Goal: Task Accomplishment & Management: Manage account settings

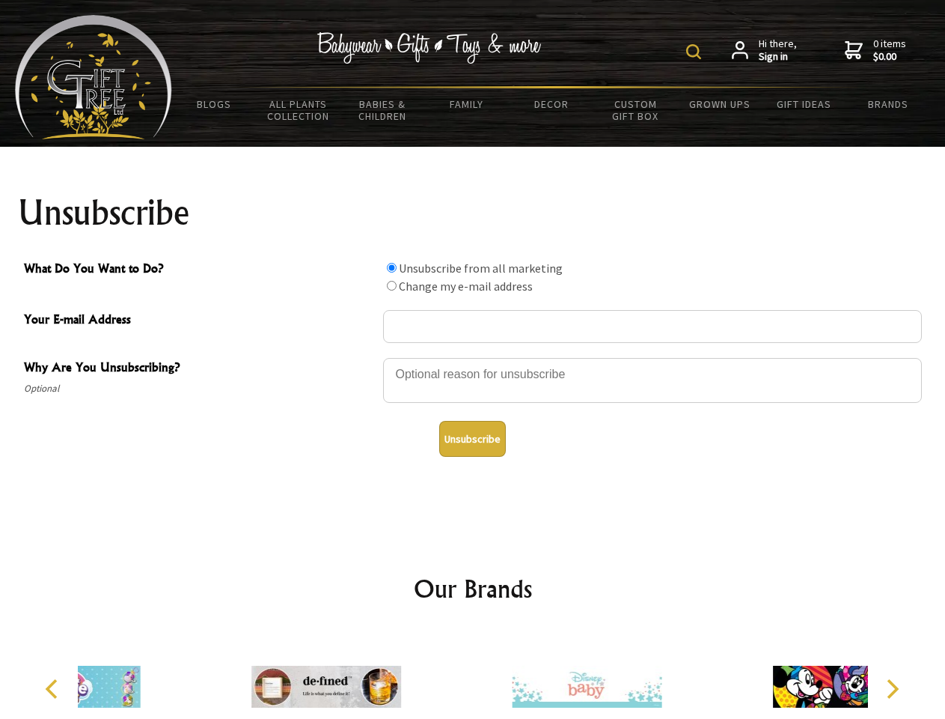
click at [696, 52] on img at bounding box center [693, 51] width 15 height 15
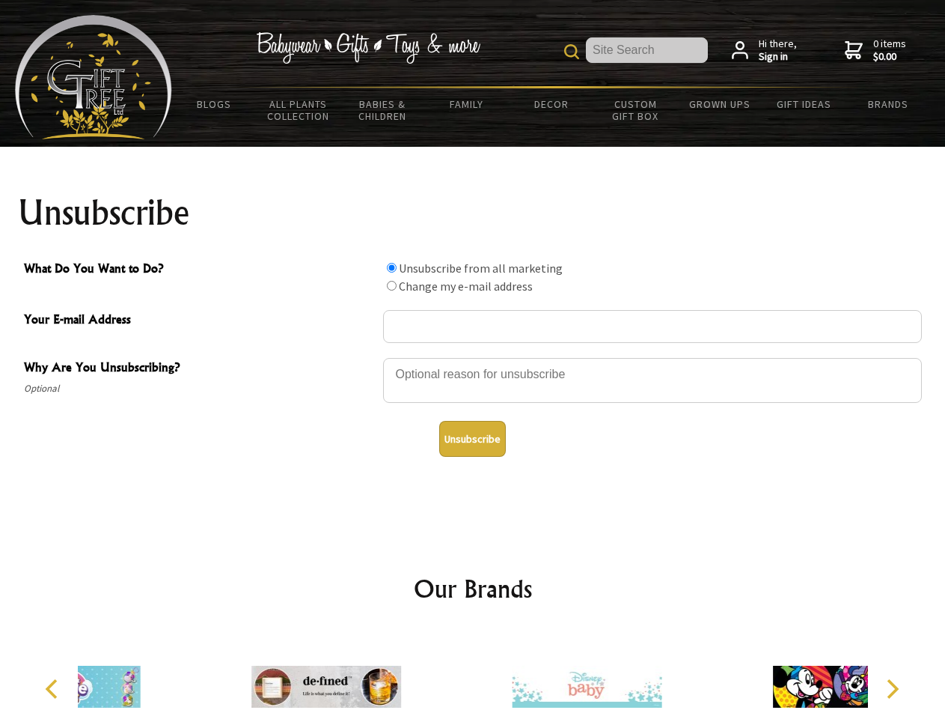
click at [473, 357] on div at bounding box center [652, 382] width 539 height 52
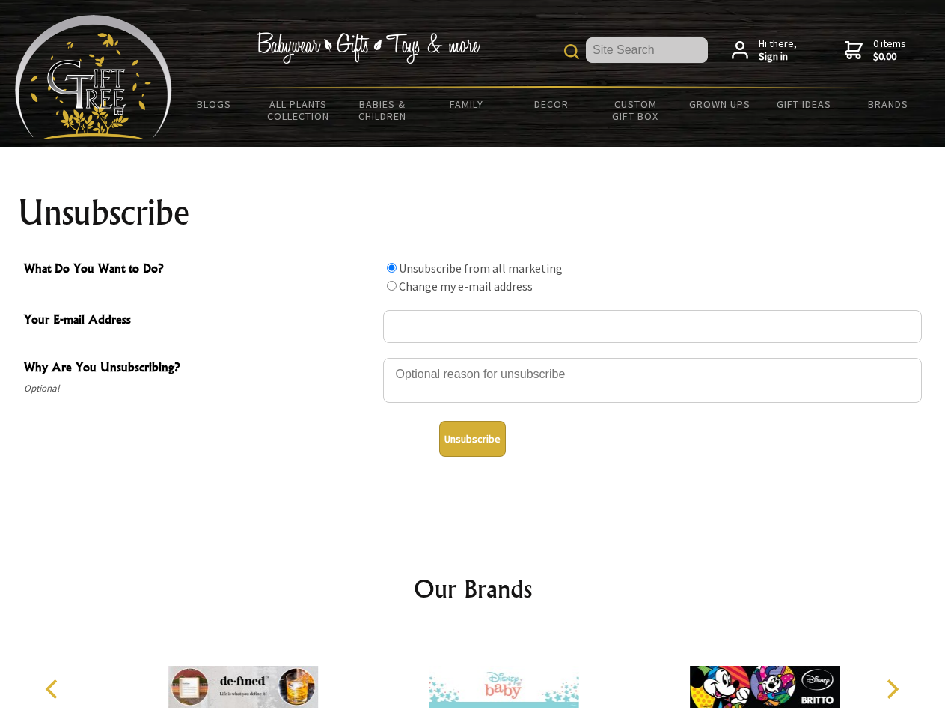
click at [391, 267] on input "What Do You Want to Do?" at bounding box center [392, 268] width 10 height 10
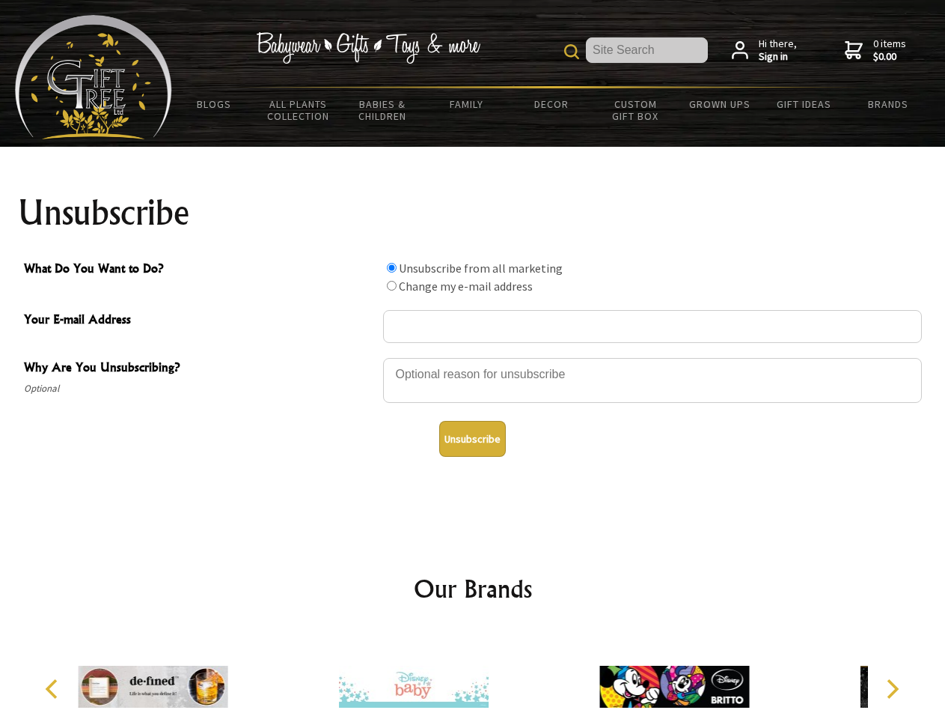
click at [391, 285] on input "What Do You Want to Do?" at bounding box center [392, 286] width 10 height 10
radio input "true"
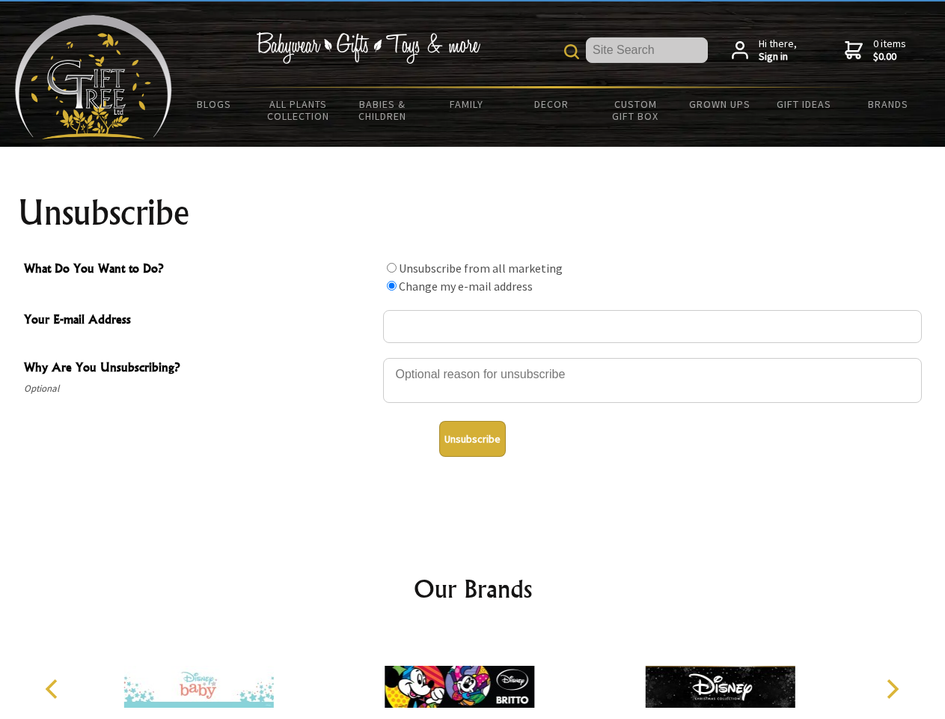
click at [472, 439] on button "Unsubscribe" at bounding box center [472, 439] width 67 height 36
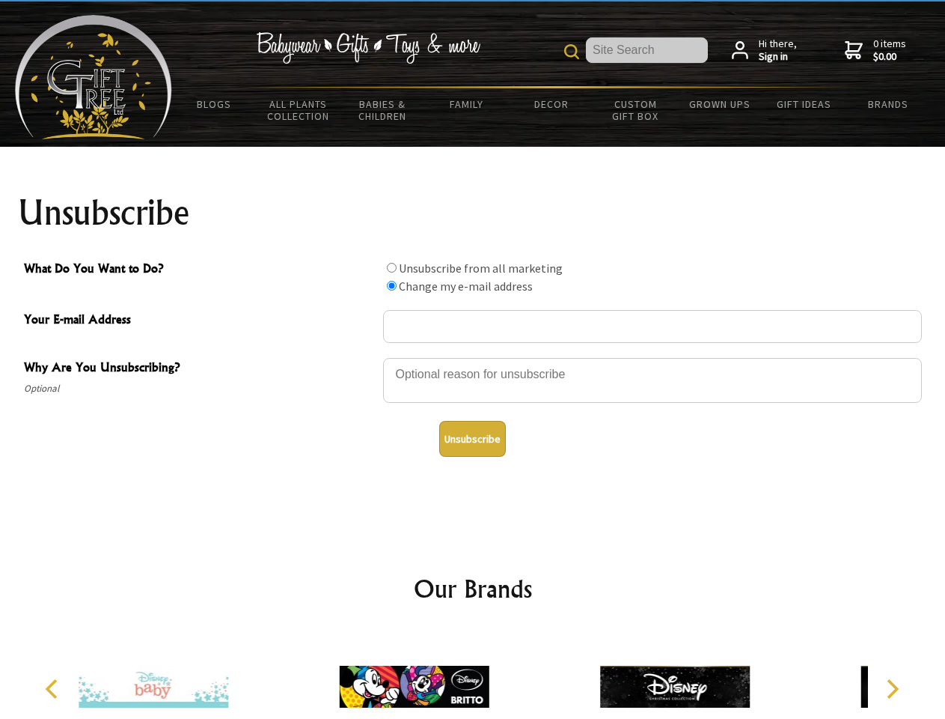
click at [473, 674] on img at bounding box center [415, 686] width 150 height 112
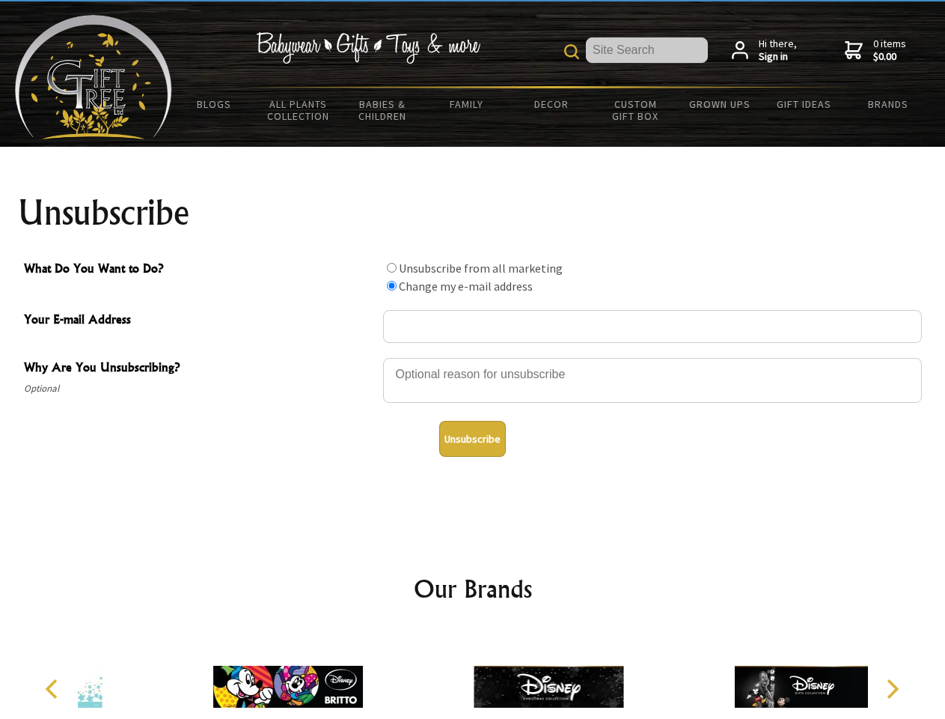
click at [54, 689] on icon "Previous" at bounding box center [52, 688] width 19 height 19
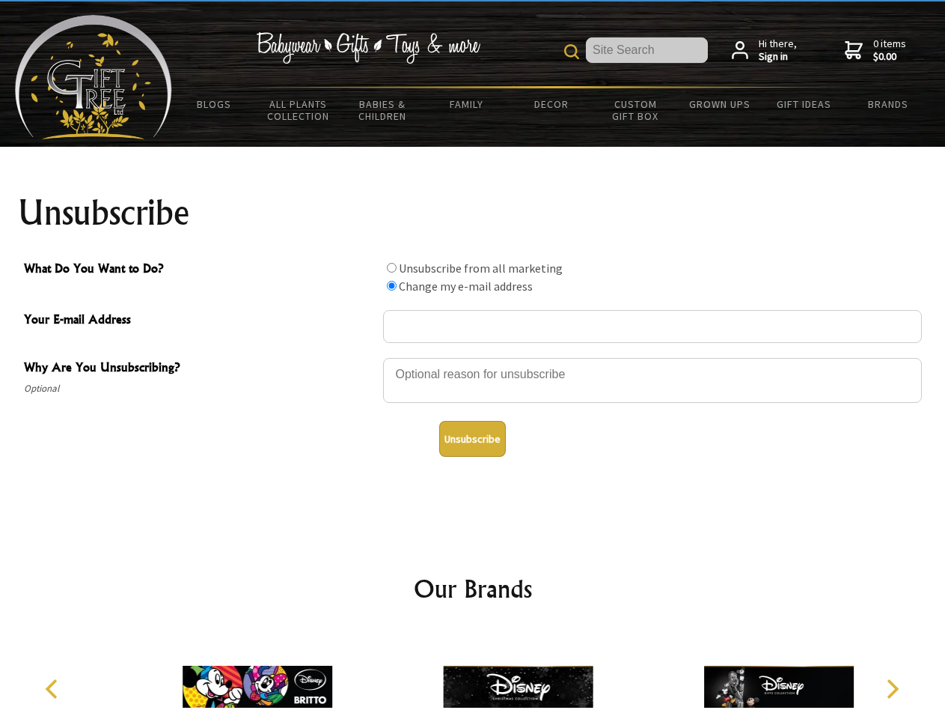
click at [892, 689] on icon "Next" at bounding box center [891, 688] width 19 height 19
